Goal: Navigation & Orientation: Find specific page/section

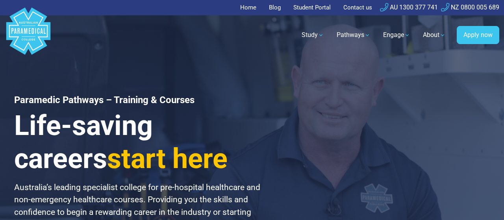
click at [318, 9] on link "Student Portal" at bounding box center [312, 7] width 47 height 15
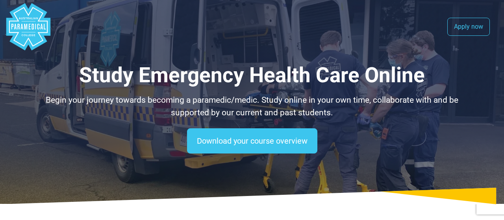
click at [21, 22] on polygon "Australian Paramedical College" at bounding box center [28, 26] width 44 height 47
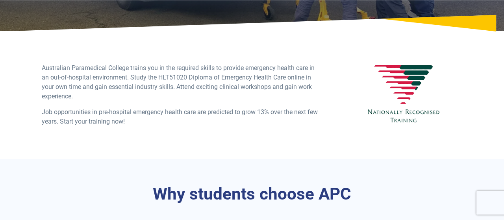
scroll to position [205, 0]
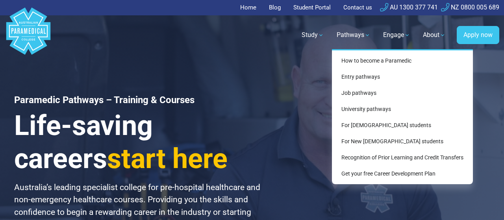
click at [320, 5] on link "Student Portal" at bounding box center [312, 7] width 47 height 15
